Goal: Task Accomplishment & Management: Use online tool/utility

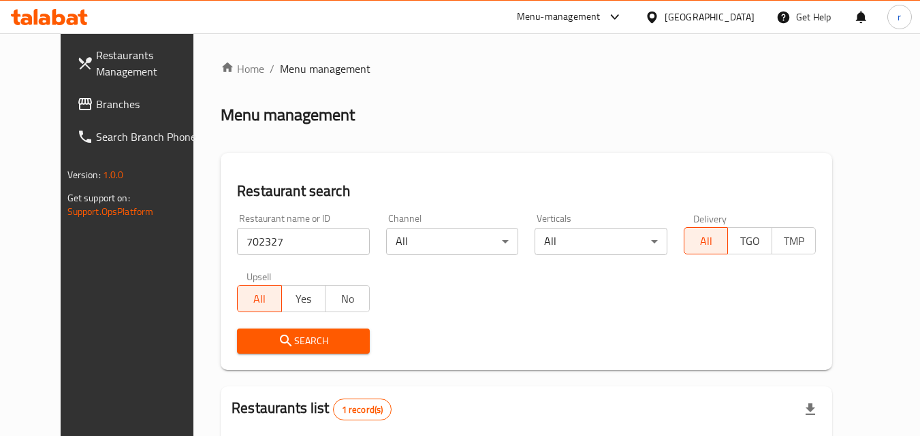
scroll to position [91, 0]
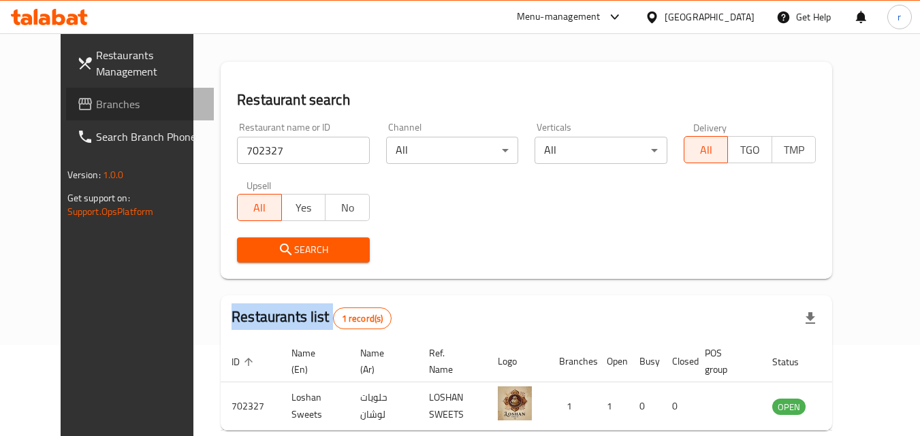
click at [96, 106] on span "Branches" at bounding box center [150, 104] width 108 height 16
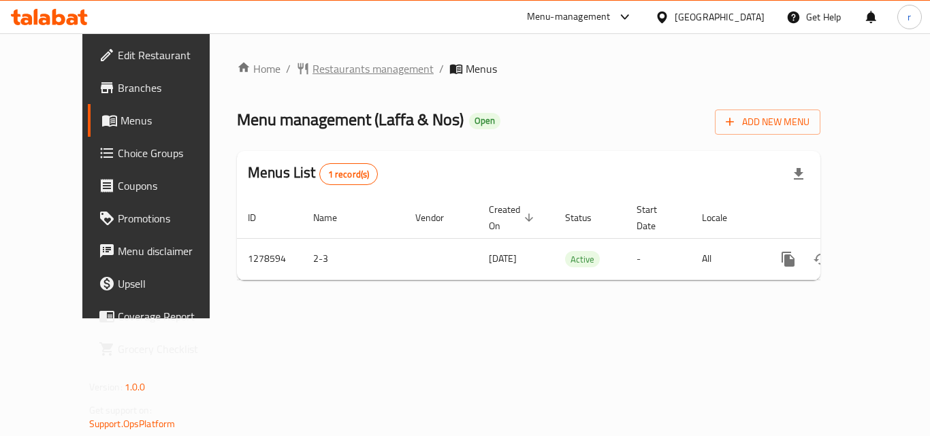
click at [323, 66] on span "Restaurants management" at bounding box center [373, 69] width 121 height 16
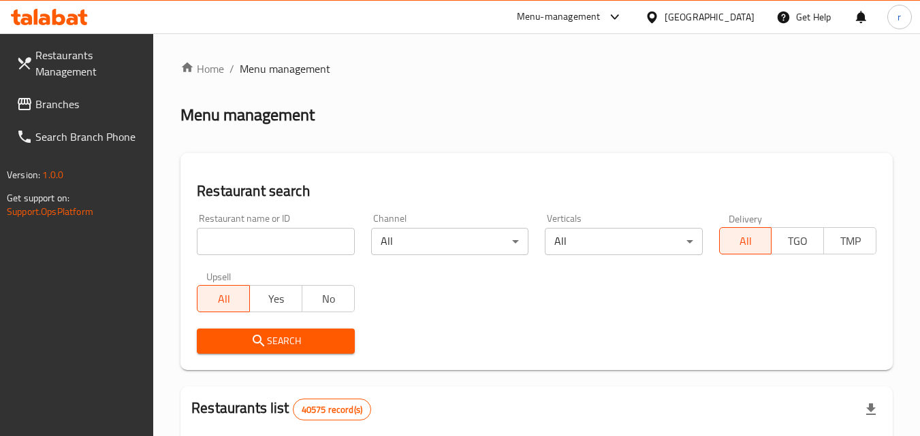
click at [302, 247] on input "search" at bounding box center [275, 241] width 157 height 27
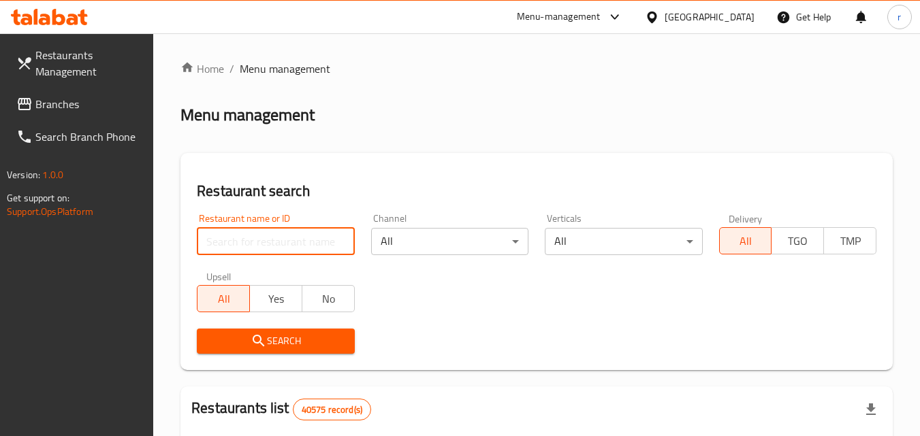
paste input "692954"
type input "692954"
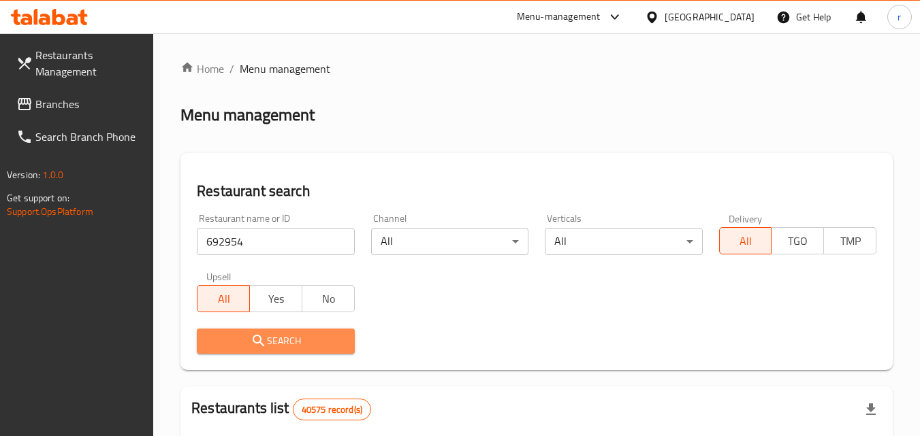
click at [278, 335] on span "Search" at bounding box center [276, 341] width 136 height 17
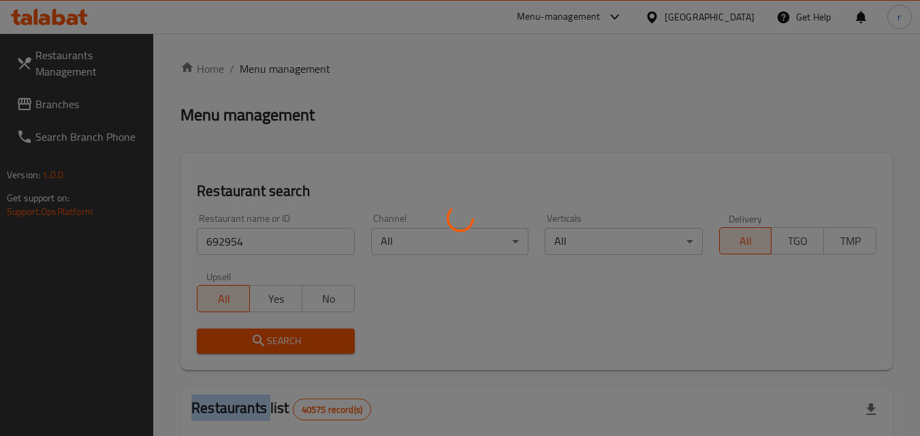
click at [278, 335] on div at bounding box center [460, 218] width 920 height 436
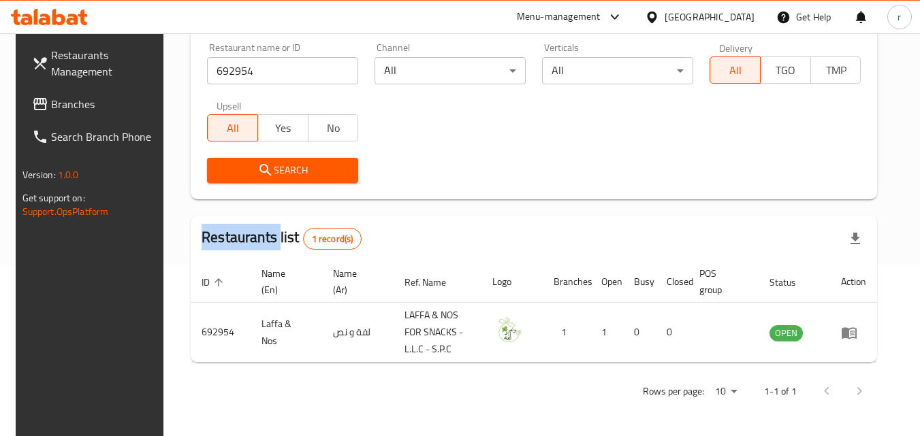
scroll to position [171, 0]
drag, startPoint x: 74, startPoint y: 106, endPoint x: 219, endPoint y: 4, distance: 176.4
click at [73, 105] on span "Branches" at bounding box center [105, 104] width 108 height 16
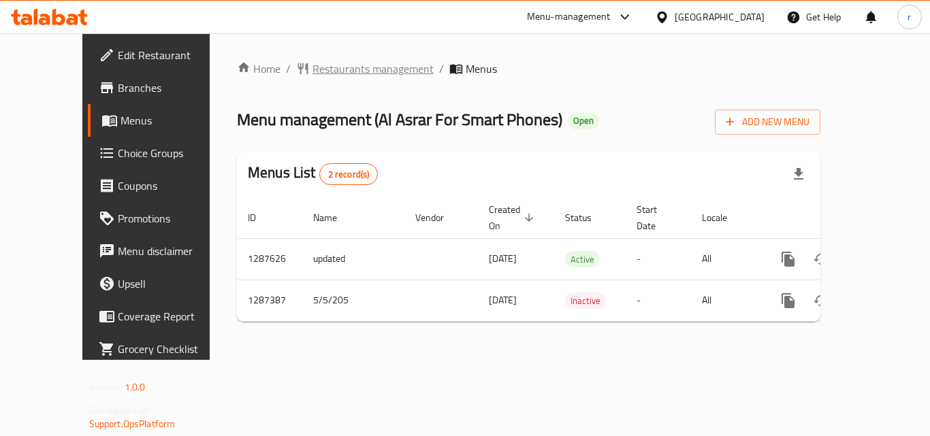
click at [336, 75] on span "Restaurants management" at bounding box center [373, 69] width 121 height 16
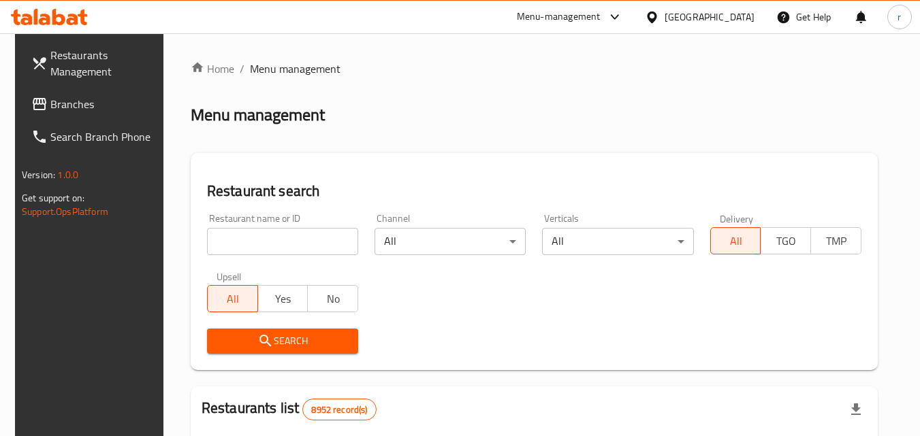
click at [319, 254] on input "search" at bounding box center [282, 241] width 151 height 27
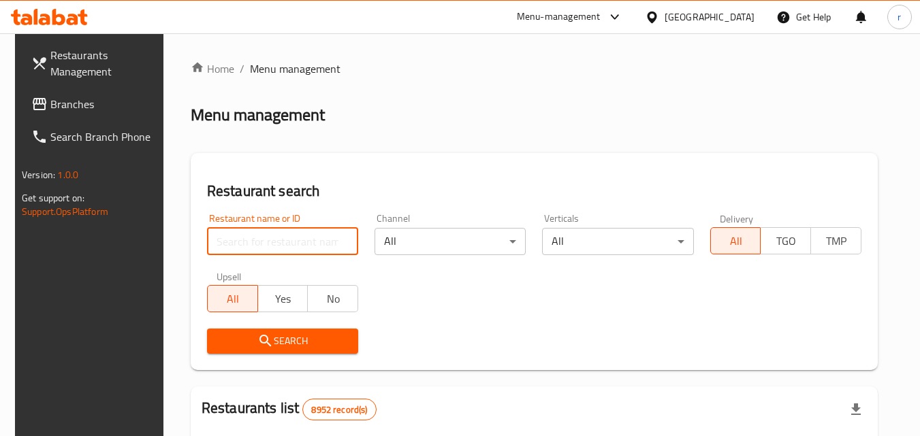
paste input "696648"
type input "696648"
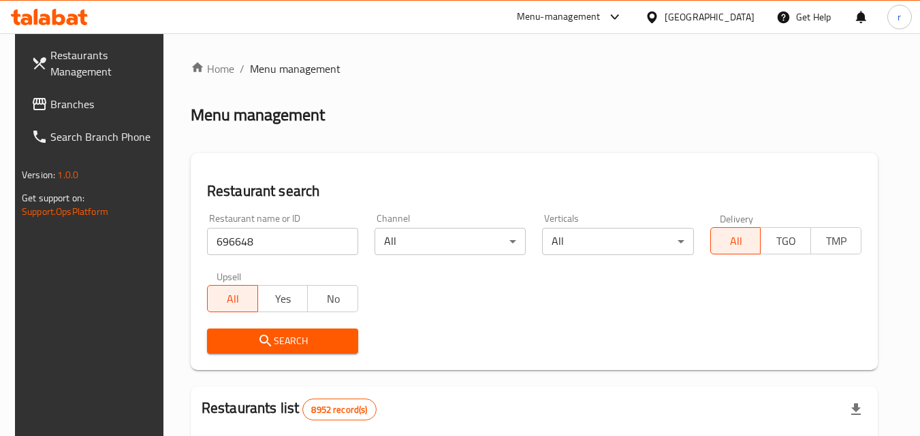
click at [266, 341] on icon "submit" at bounding box center [265, 341] width 16 height 16
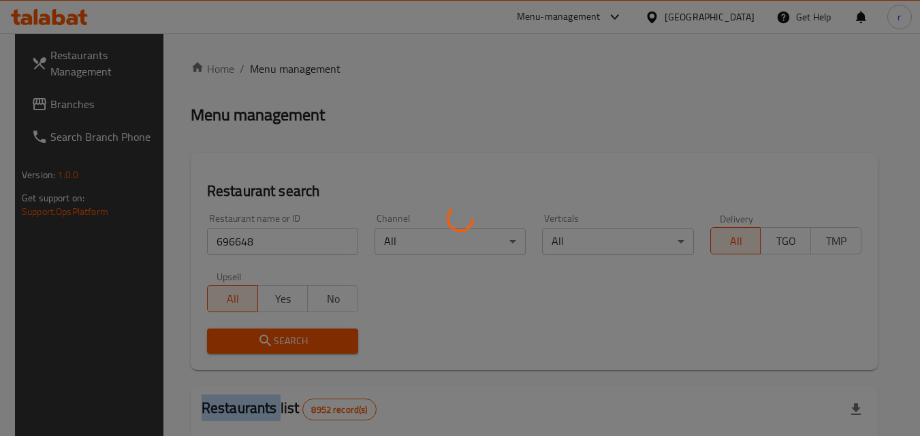
click at [266, 341] on div at bounding box center [460, 218] width 920 height 436
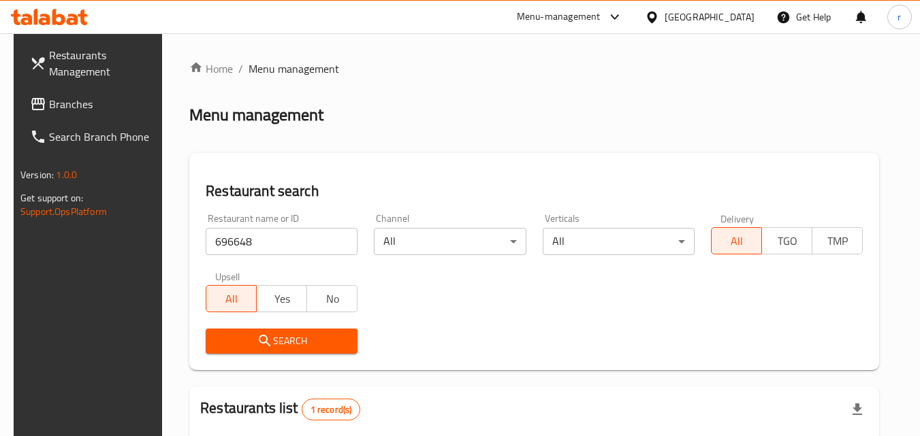
click at [445, 331] on div "Search" at bounding box center [533, 342] width 673 height 42
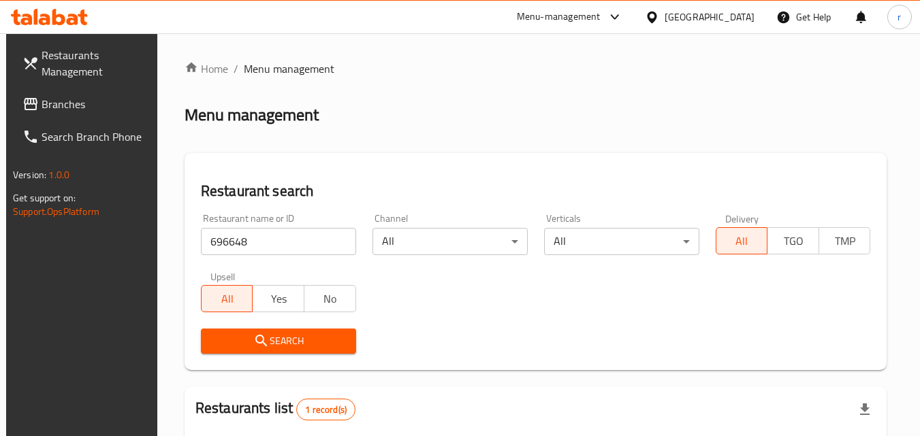
scroll to position [171, 0]
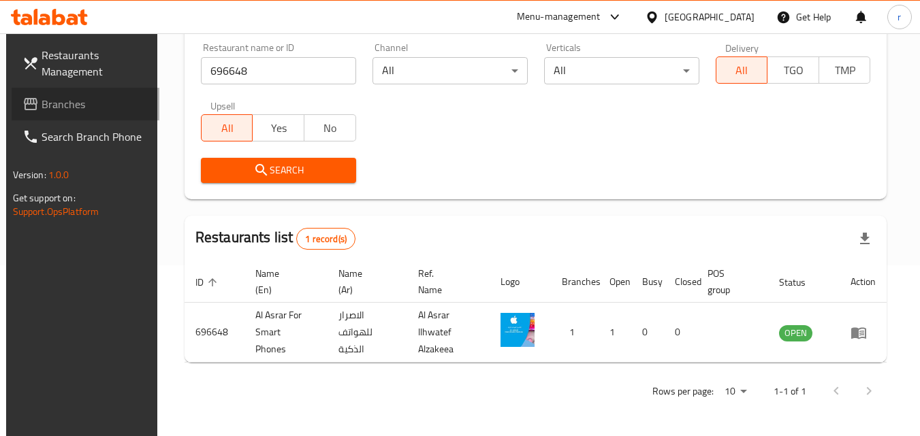
click at [78, 106] on span "Branches" at bounding box center [96, 104] width 108 height 16
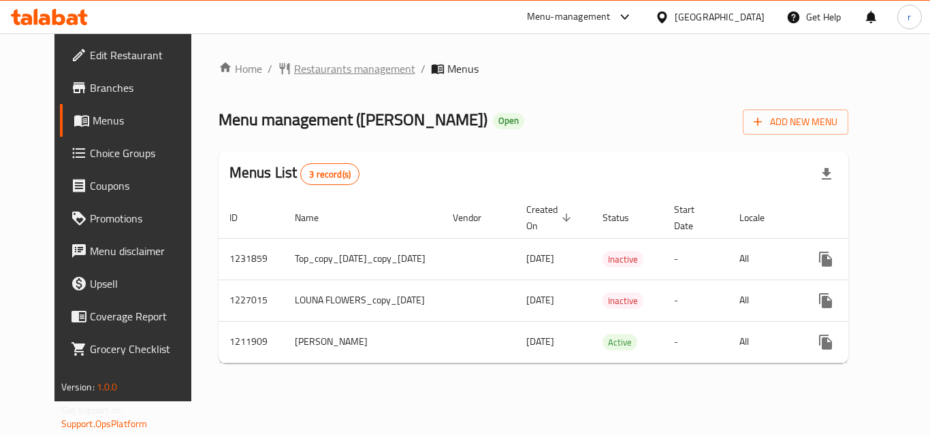
click at [298, 62] on span "Restaurants management" at bounding box center [354, 69] width 121 height 16
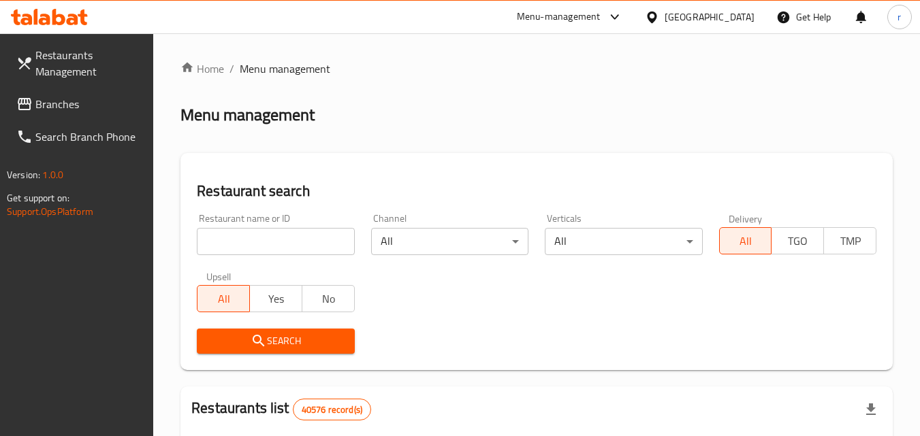
click at [328, 261] on div "Restaurant name or ID Restaurant name or ID" at bounding box center [276, 235] width 174 height 58
click at [327, 249] on input "search" at bounding box center [275, 241] width 157 height 27
paste input "671483"
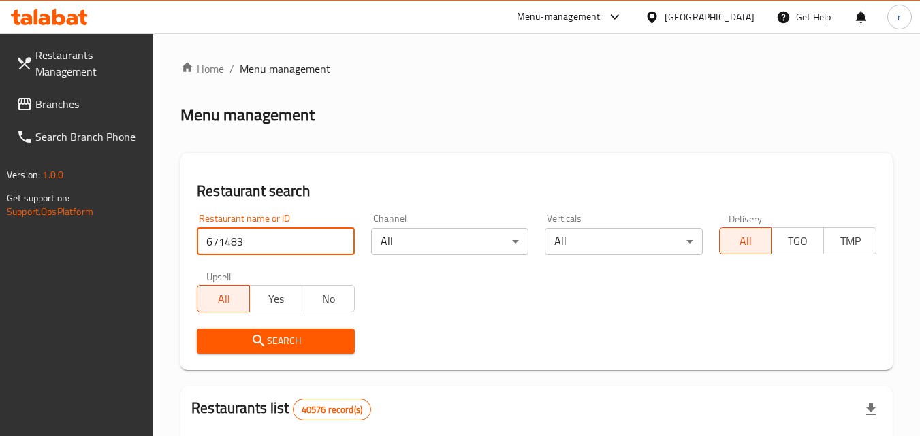
type input "671483"
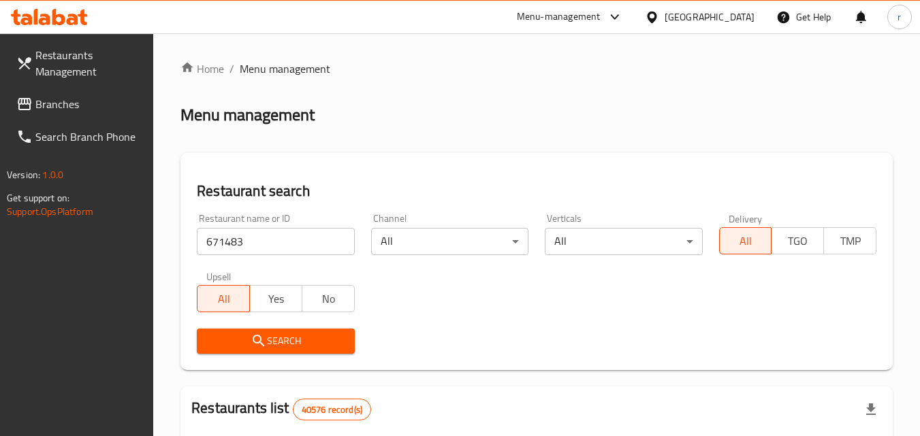
click at [285, 338] on span "Search" at bounding box center [276, 341] width 136 height 17
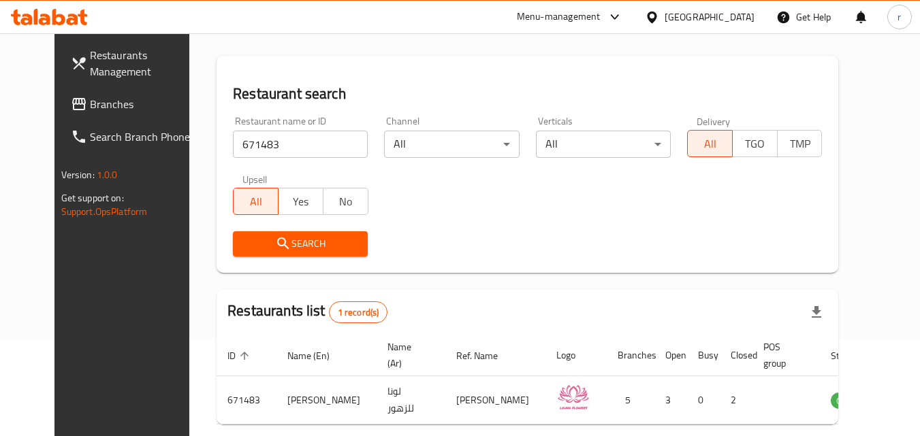
scroll to position [23, 0]
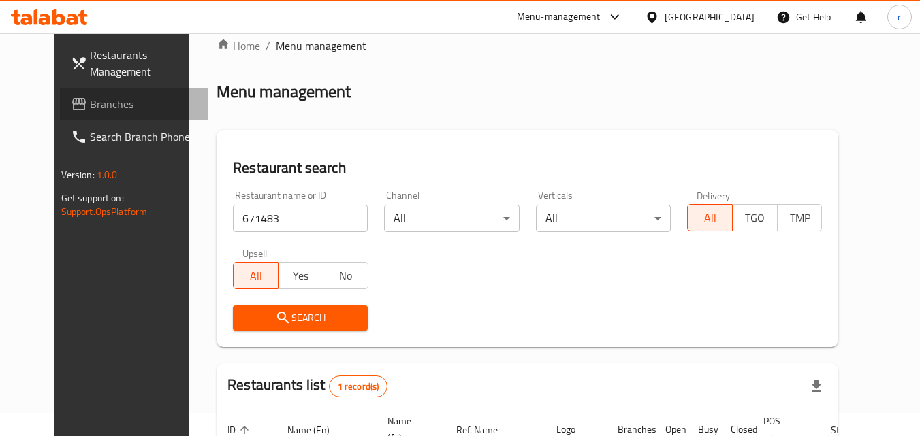
click at [90, 96] on span "Branches" at bounding box center [144, 104] width 108 height 16
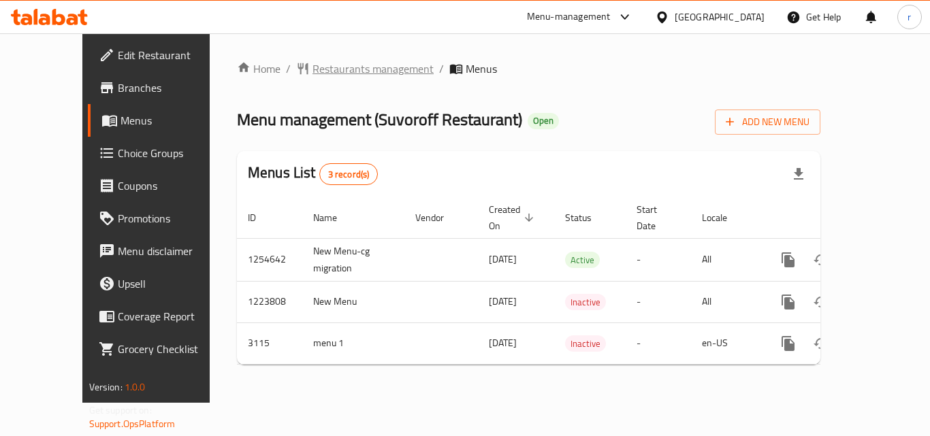
click at [331, 67] on span "Restaurants management" at bounding box center [373, 69] width 121 height 16
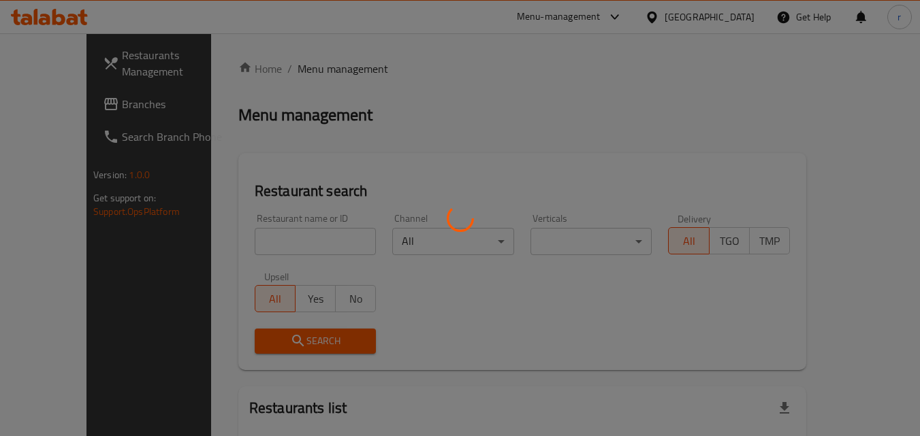
click at [299, 234] on div at bounding box center [460, 218] width 920 height 436
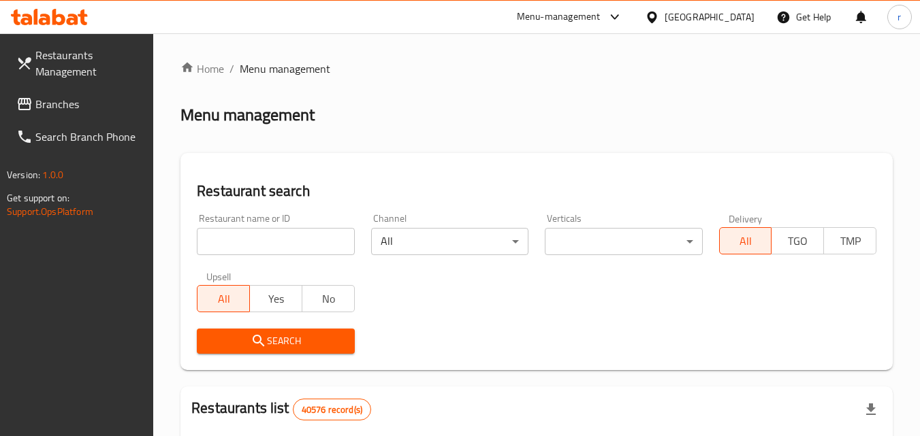
click at [312, 238] on input "search" at bounding box center [275, 241] width 157 height 27
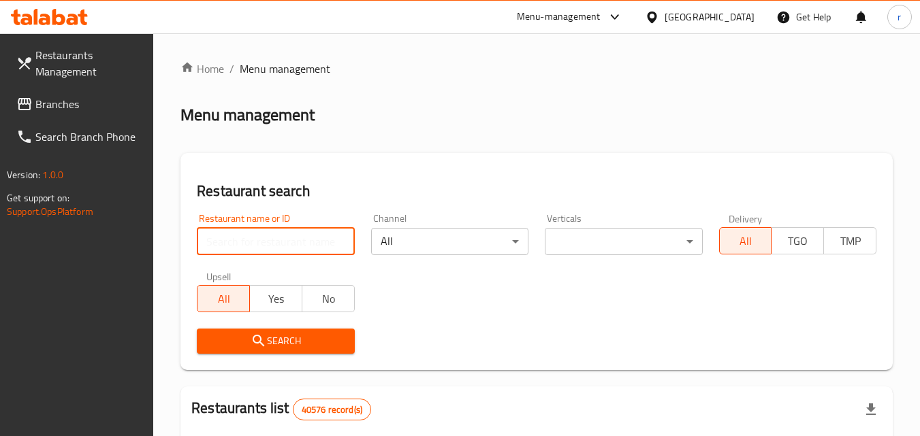
paste input "2064"
type input "2064"
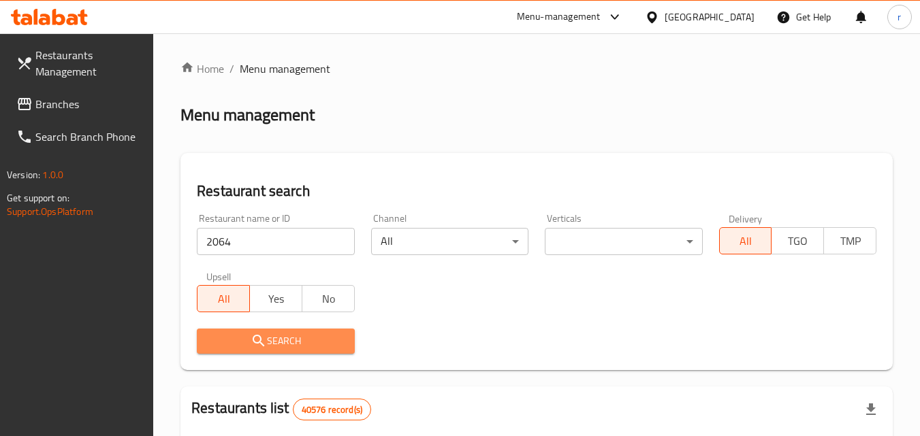
click at [242, 332] on button "Search" at bounding box center [275, 341] width 157 height 25
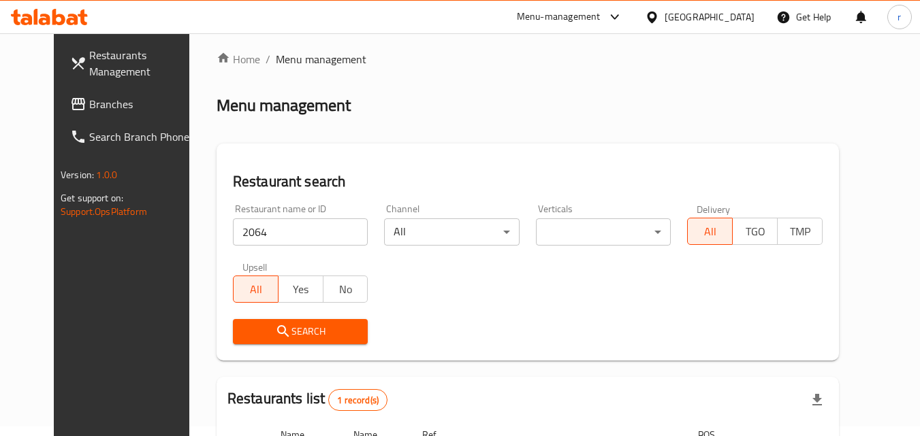
scroll to position [159, 0]
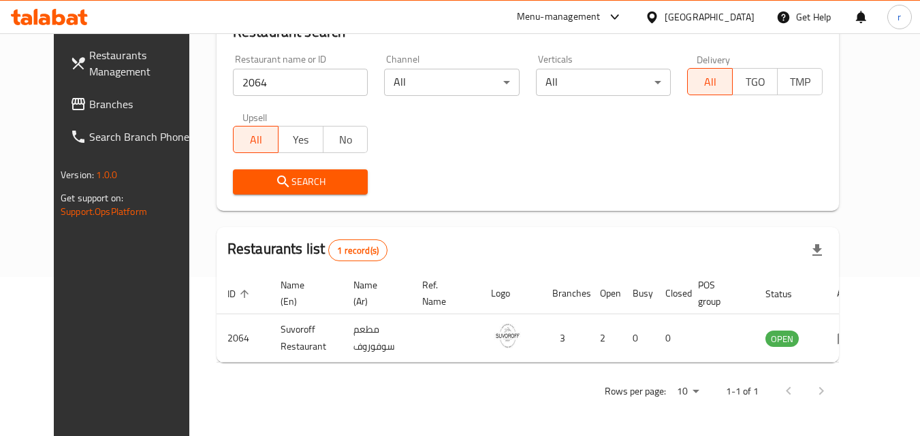
click at [89, 111] on span "Branches" at bounding box center [143, 104] width 108 height 16
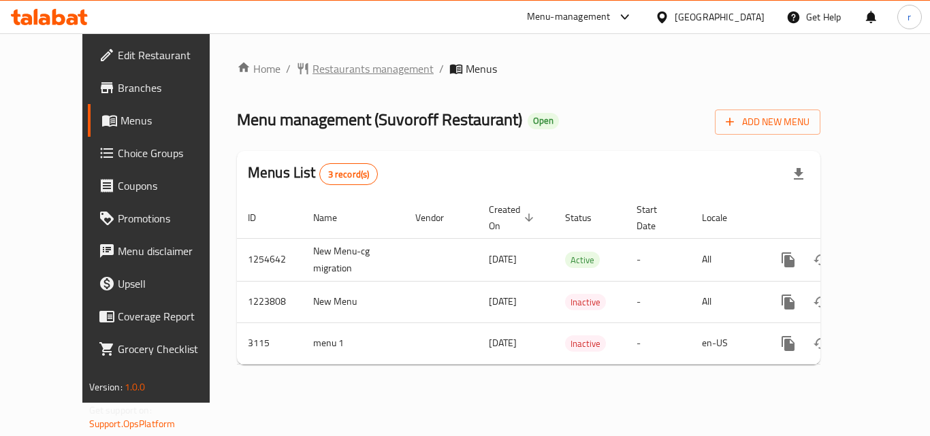
click at [313, 74] on span "Restaurants management" at bounding box center [373, 69] width 121 height 16
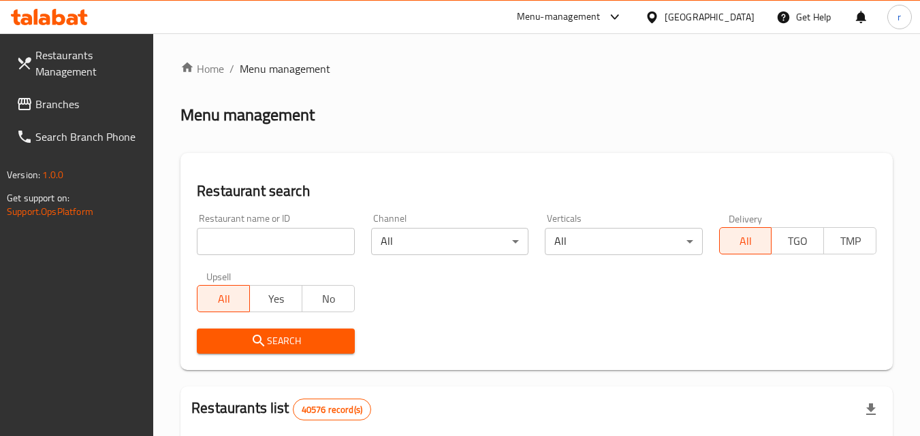
click at [308, 241] on input "search" at bounding box center [275, 241] width 157 height 27
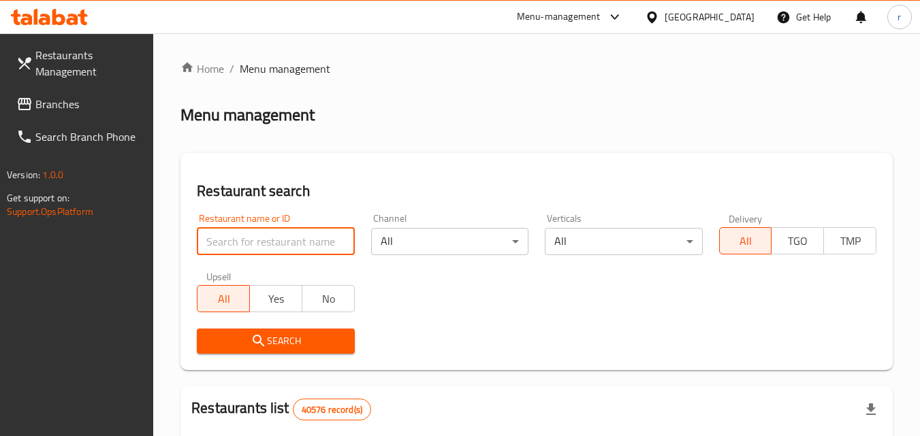
paste input "2064"
type input "2064"
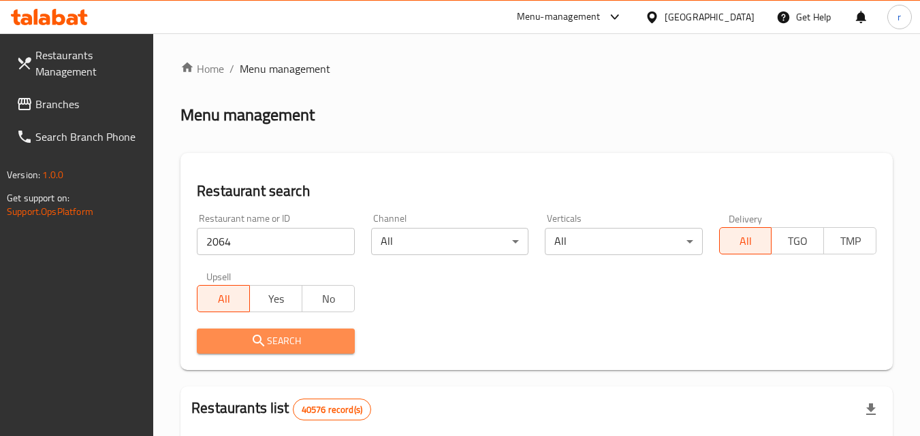
click at [289, 333] on span "Search" at bounding box center [276, 341] width 136 height 17
click at [289, 333] on div at bounding box center [460, 218] width 920 height 436
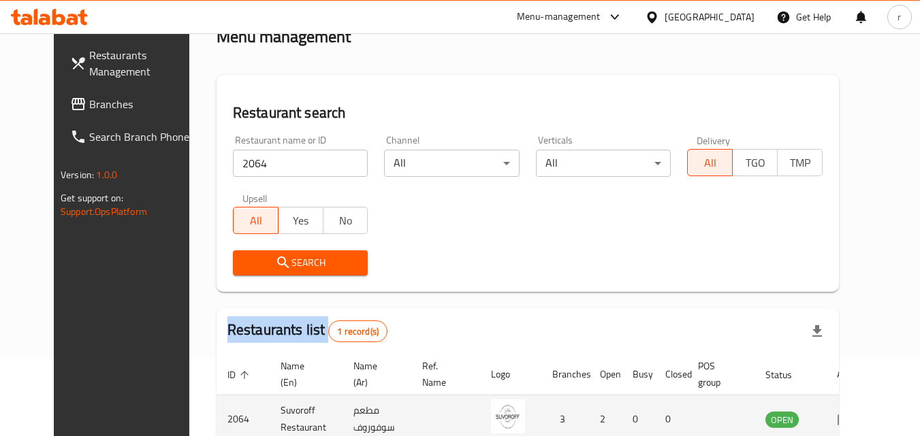
scroll to position [159, 0]
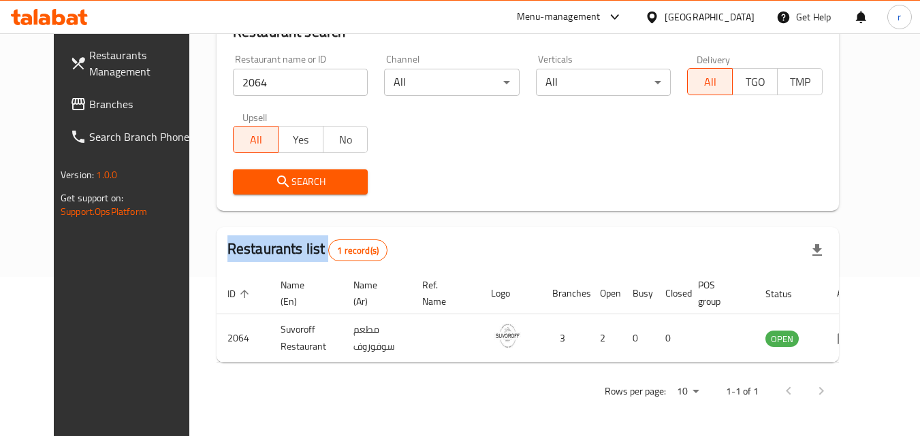
click at [89, 102] on span "Branches" at bounding box center [143, 104] width 108 height 16
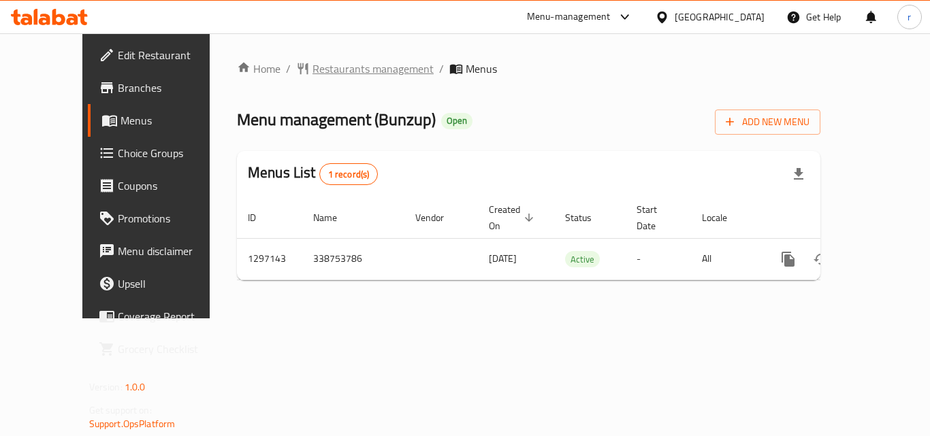
click at [330, 71] on span "Restaurants management" at bounding box center [373, 69] width 121 height 16
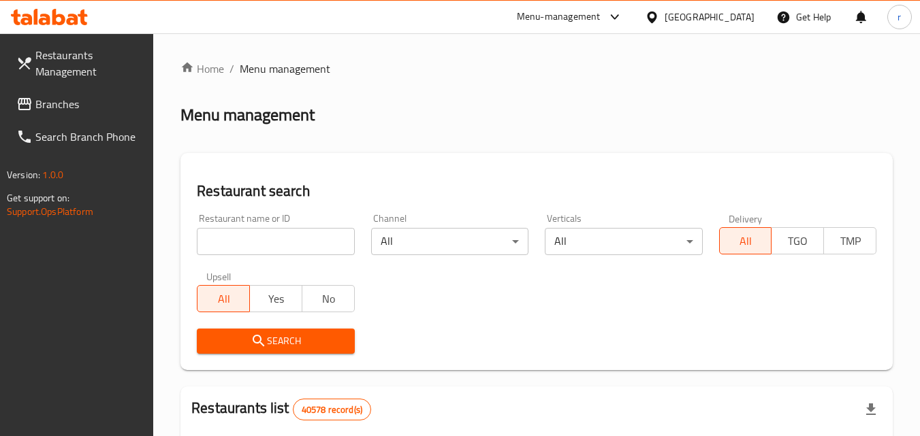
click at [299, 242] on input "search" at bounding box center [275, 241] width 157 height 27
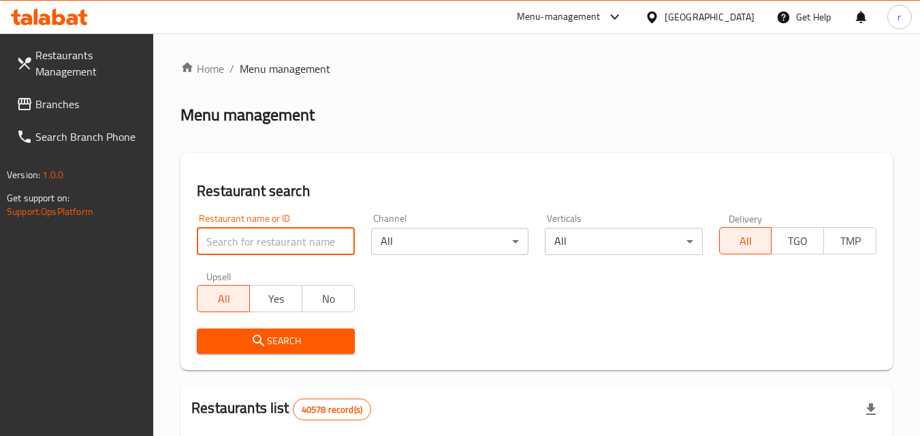
paste input "700378"
type input "700378"
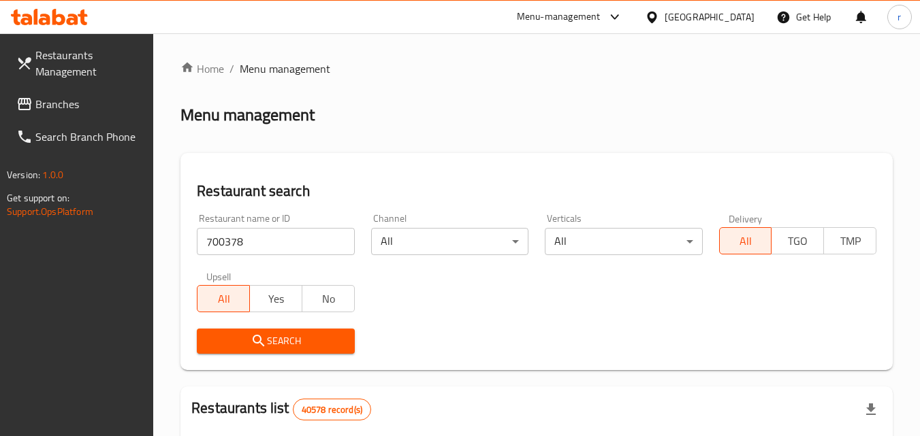
click at [259, 336] on icon "submit" at bounding box center [259, 341] width 12 height 12
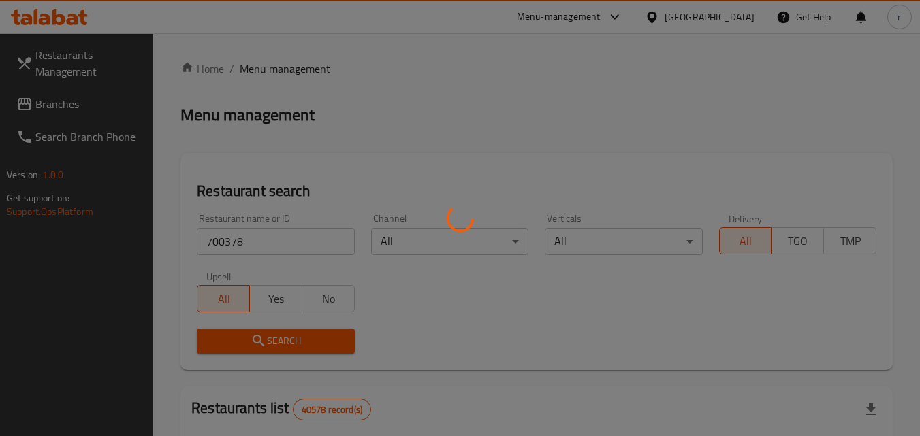
click at [259, 336] on div at bounding box center [460, 218] width 920 height 436
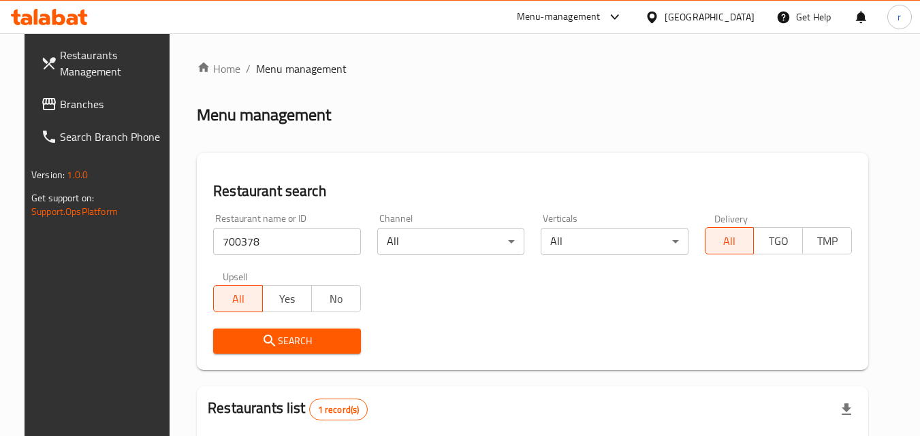
drag, startPoint x: 315, startPoint y: 0, endPoint x: 456, endPoint y: 91, distance: 167.9
click at [537, 109] on div "Menu management" at bounding box center [532, 115] width 671 height 22
click at [61, 110] on span "Branches" at bounding box center [114, 104] width 108 height 16
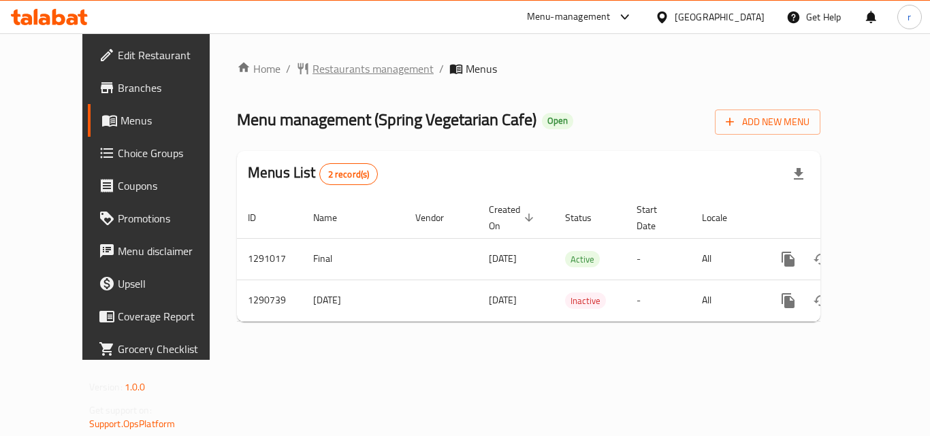
click at [313, 65] on span "Restaurants management" at bounding box center [373, 69] width 121 height 16
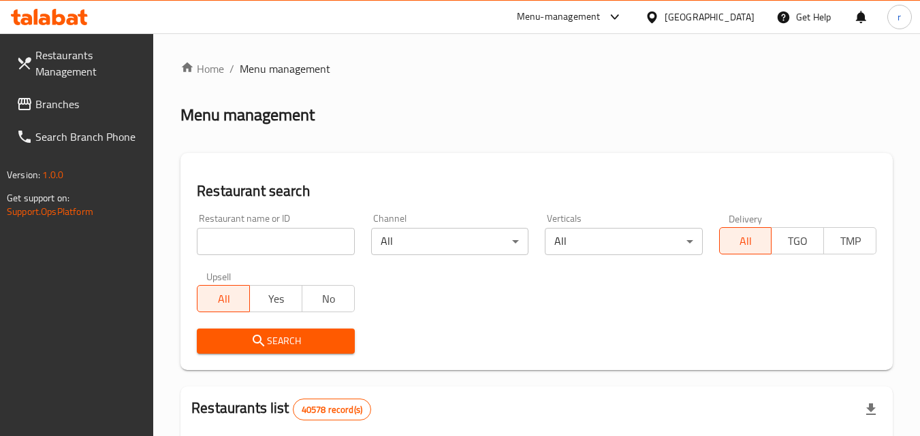
click at [264, 234] on input "search" at bounding box center [275, 241] width 157 height 27
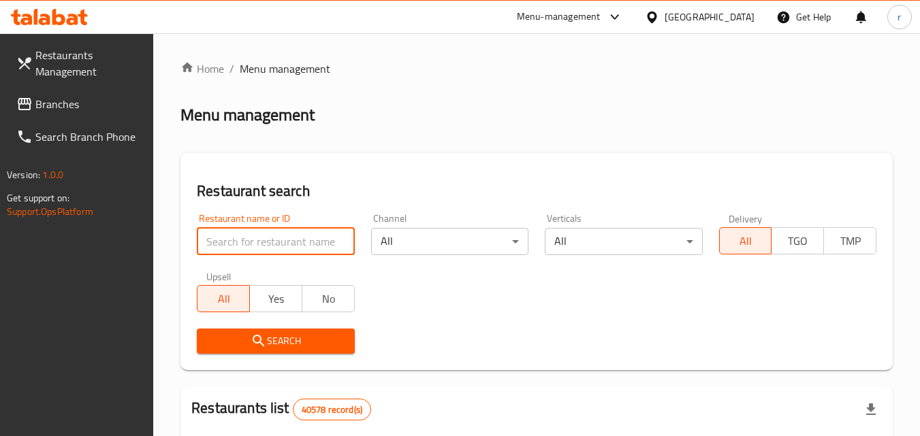
paste input "697997"
type input "697997"
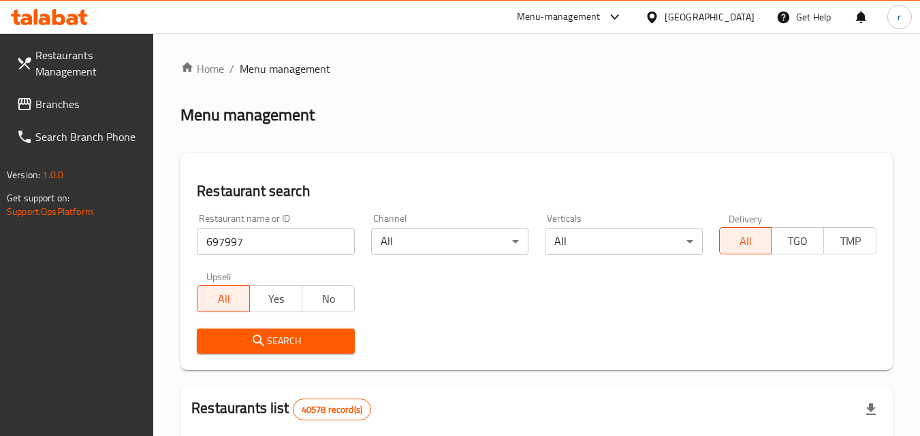
click at [229, 345] on span "Search" at bounding box center [276, 341] width 136 height 17
click at [229, 345] on div at bounding box center [460, 218] width 920 height 436
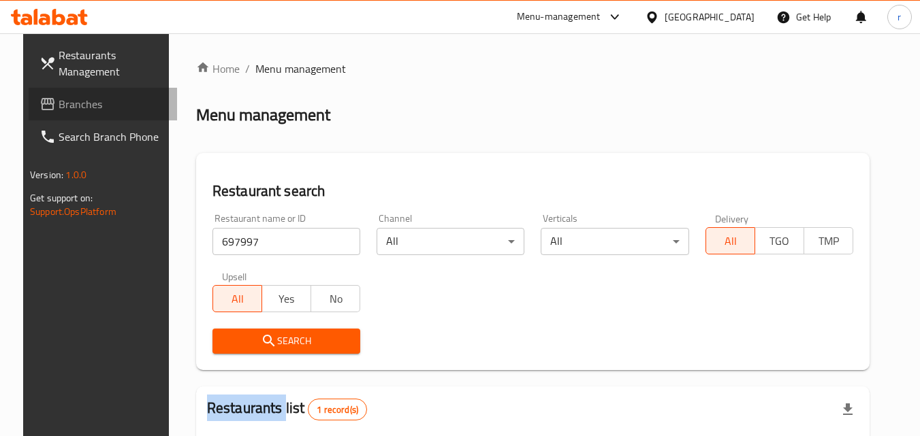
click at [59, 104] on span "Branches" at bounding box center [113, 104] width 108 height 16
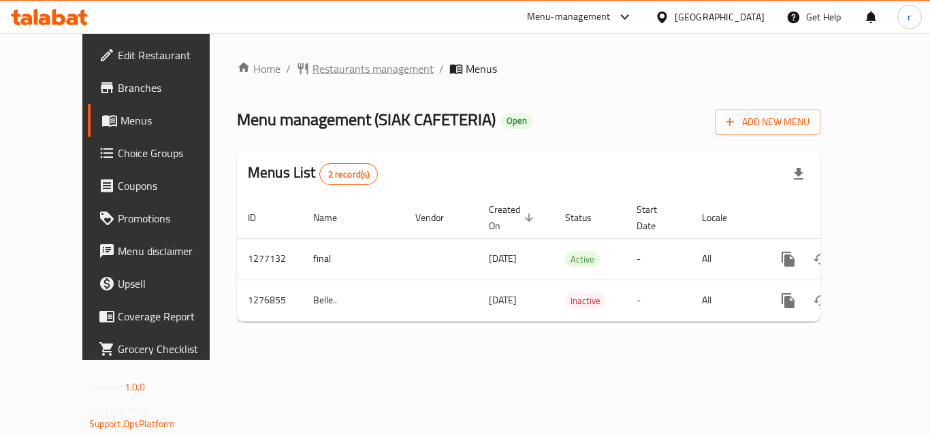
click at [314, 72] on span "Restaurants management" at bounding box center [373, 69] width 121 height 16
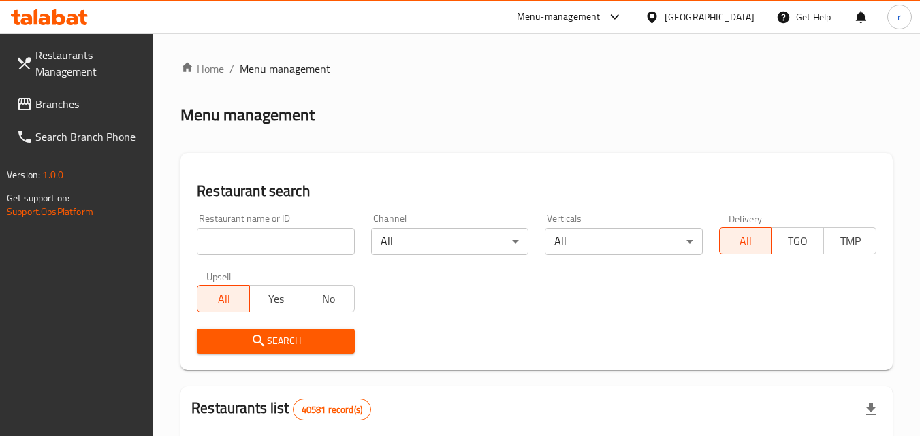
click at [299, 241] on input "search" at bounding box center [275, 241] width 157 height 27
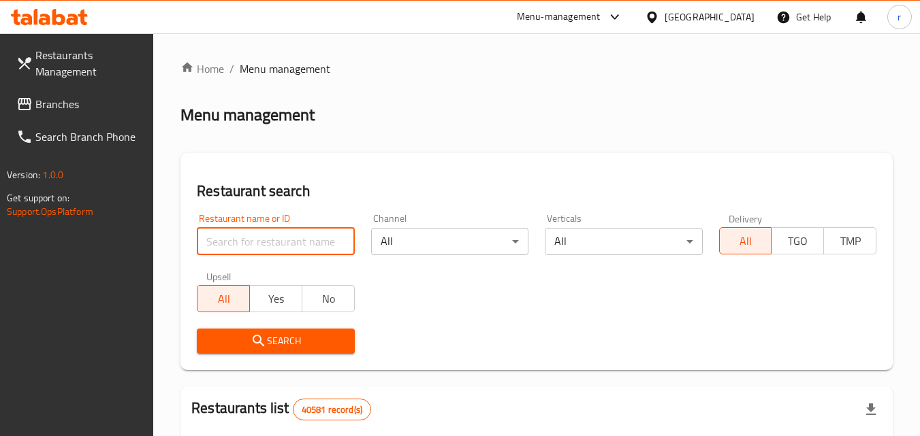
paste input "692169"
type input "692169"
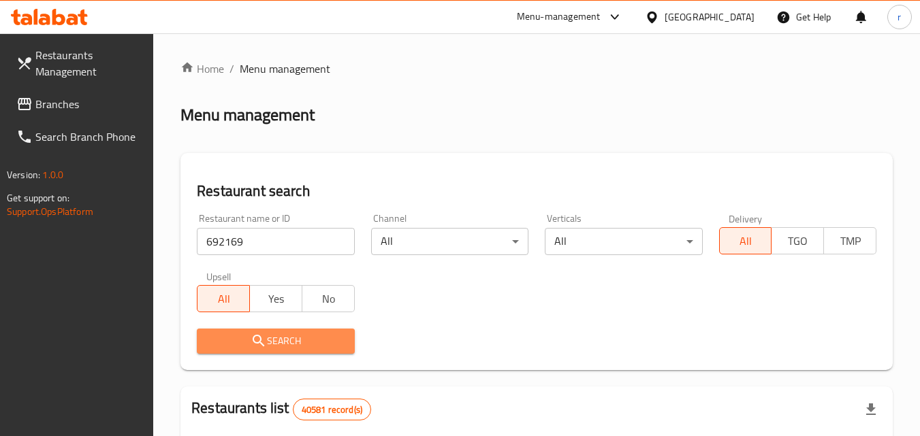
click at [255, 341] on icon "submit" at bounding box center [259, 341] width 16 height 16
click at [255, 341] on div at bounding box center [460, 218] width 920 height 436
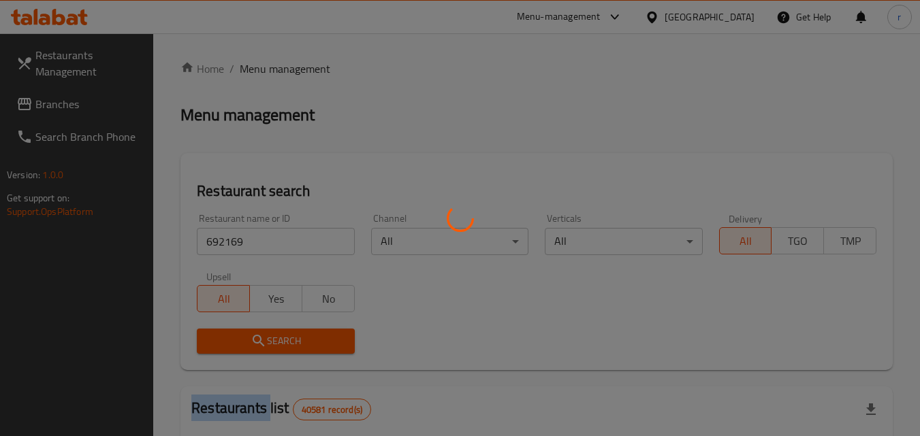
click at [255, 341] on div at bounding box center [460, 218] width 920 height 436
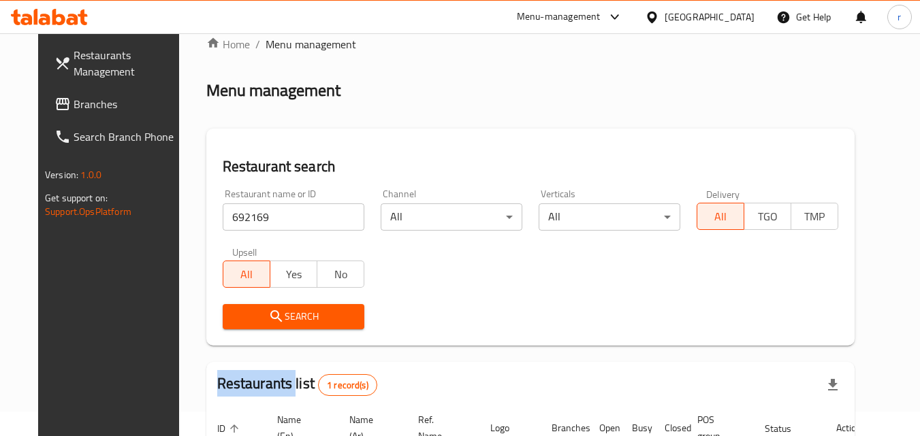
scroll to position [23, 0]
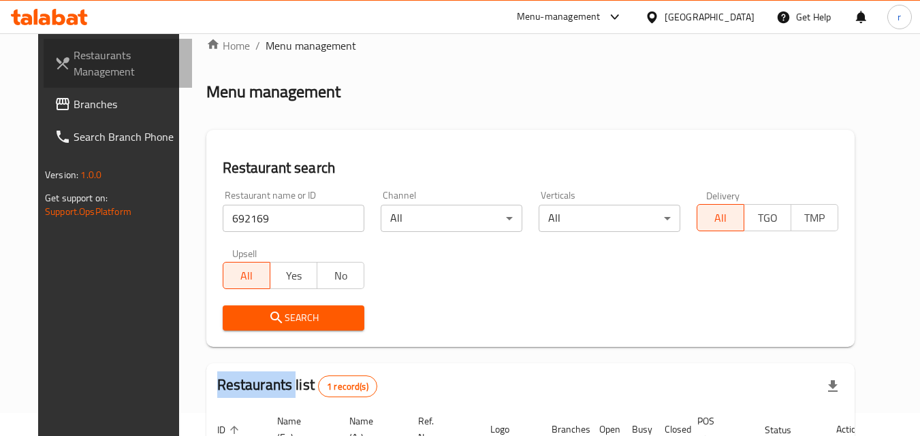
click at [84, 74] on span "Restaurants Management" at bounding box center [128, 63] width 108 height 33
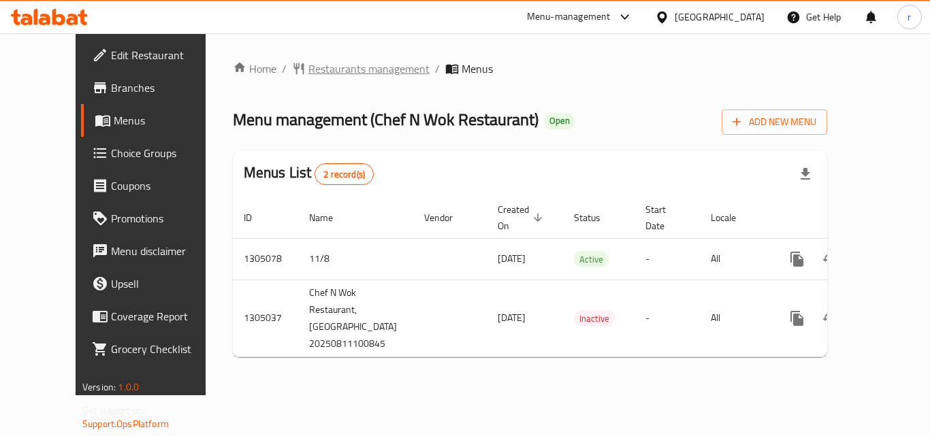
click at [308, 68] on span "Restaurants management" at bounding box center [368, 69] width 121 height 16
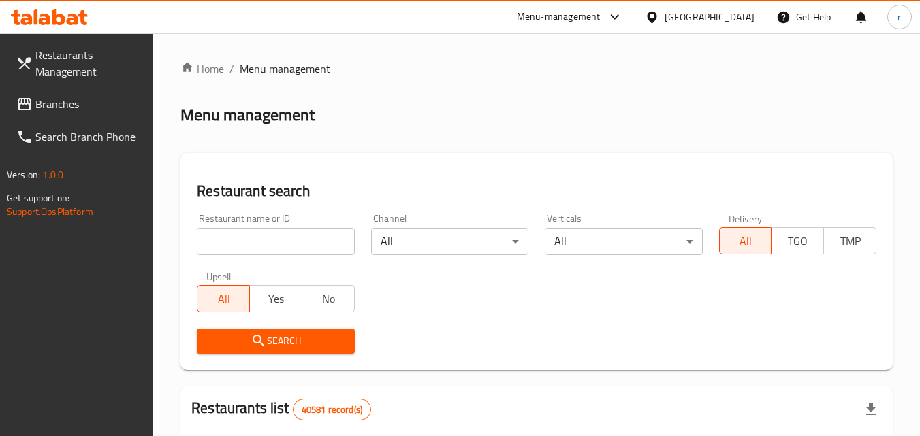
click at [308, 237] on input "search" at bounding box center [275, 241] width 157 height 27
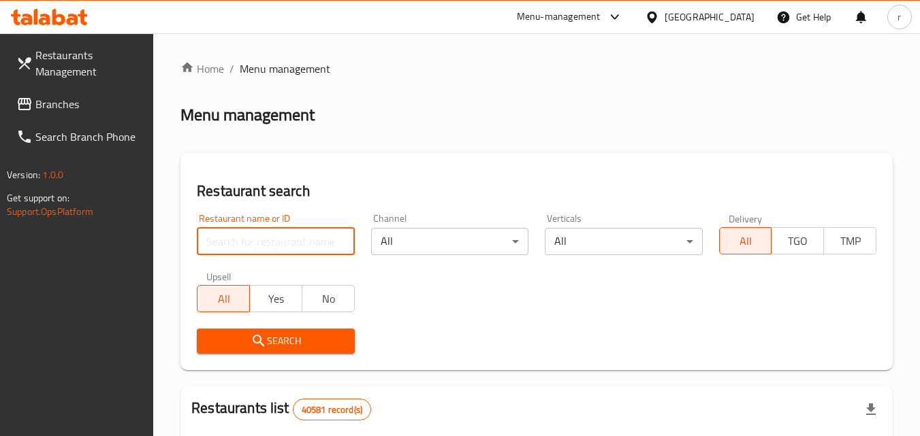
paste input "703534"
type input "703534"
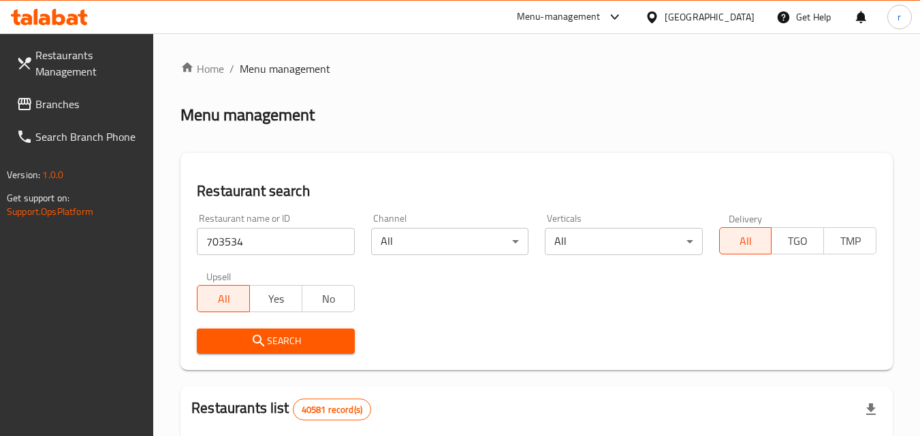
click at [239, 347] on span "Search" at bounding box center [276, 341] width 136 height 17
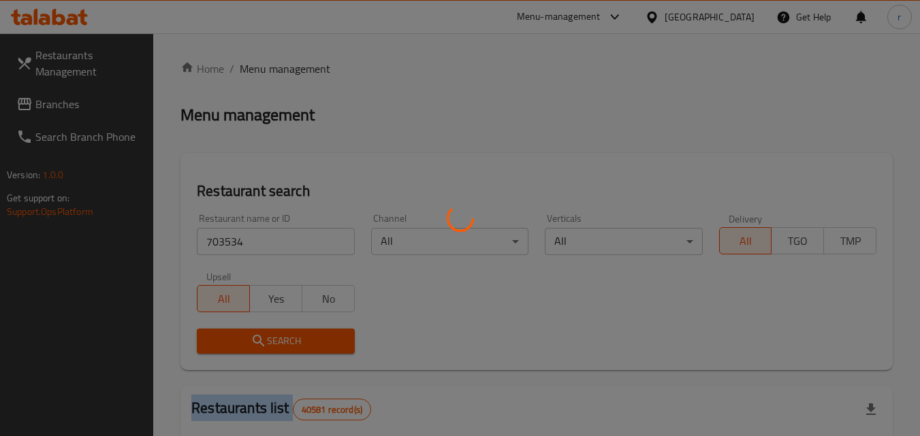
click at [239, 347] on div at bounding box center [460, 218] width 920 height 436
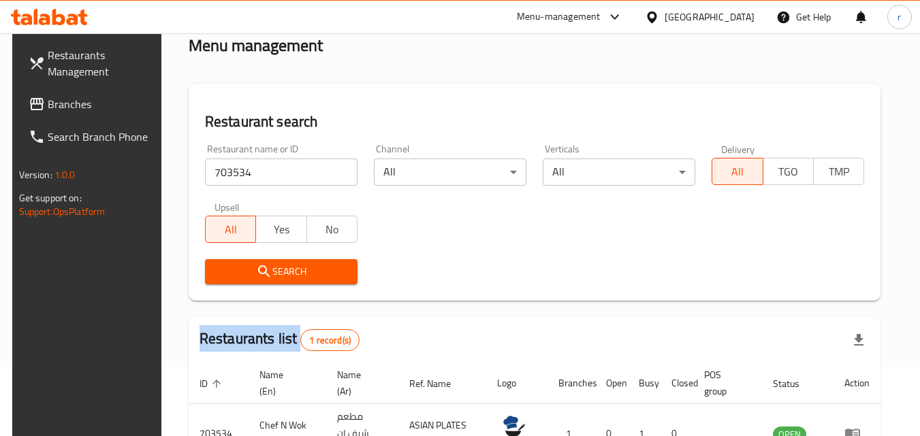
scroll to position [159, 0]
